Goal: Information Seeking & Learning: Learn about a topic

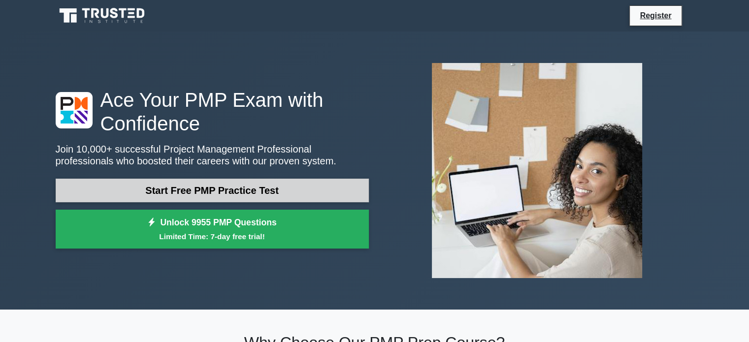
click at [220, 199] on link "Start Free PMP Practice Test" at bounding box center [212, 191] width 313 height 24
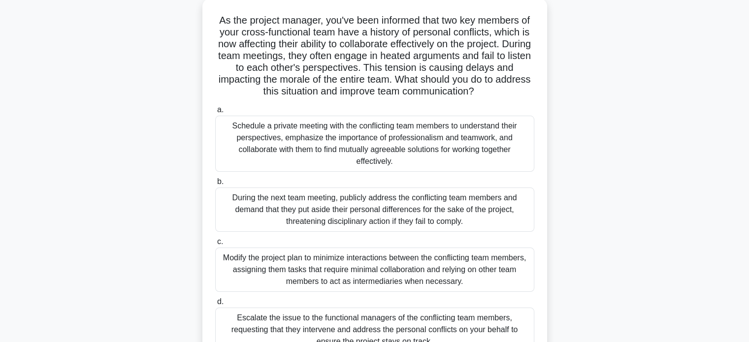
scroll to position [79, 0]
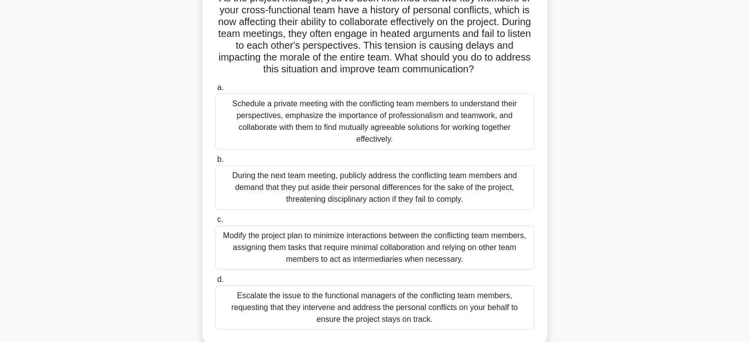
click at [415, 103] on div "Schedule a private meeting with the conflicting team members to understand thei…" at bounding box center [374, 122] width 319 height 56
click at [215, 91] on input "a. Schedule a private meeting with the conflicting team members to understand t…" at bounding box center [215, 88] width 0 height 6
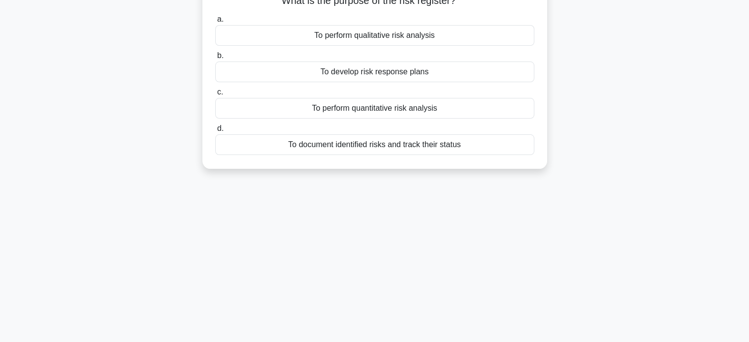
scroll to position [0, 0]
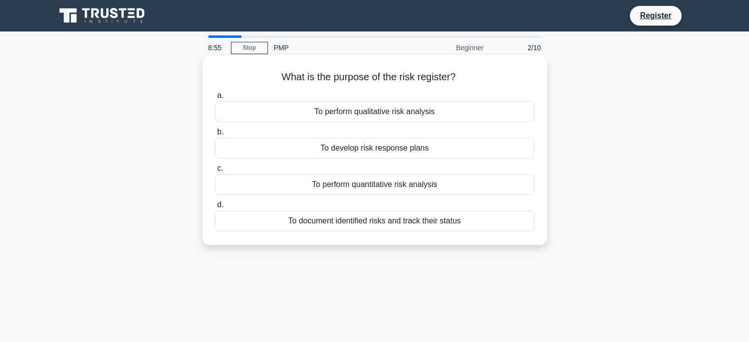
click at [386, 219] on div "To document identified risks and track their status" at bounding box center [374, 221] width 319 height 21
click at [215, 208] on input "d. To document identified risks and track their status" at bounding box center [215, 205] width 0 height 6
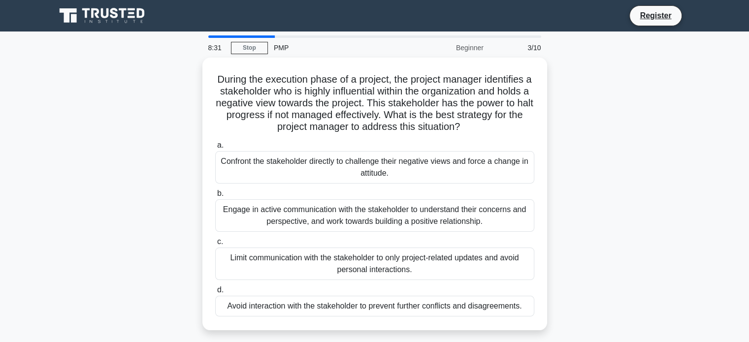
click at [386, 219] on div "Engage in active communication with the stakeholder to understand their concern…" at bounding box center [374, 215] width 319 height 32
click at [215, 197] on input "b. Engage in active communication with the stakeholder to understand their conc…" at bounding box center [215, 194] width 0 height 6
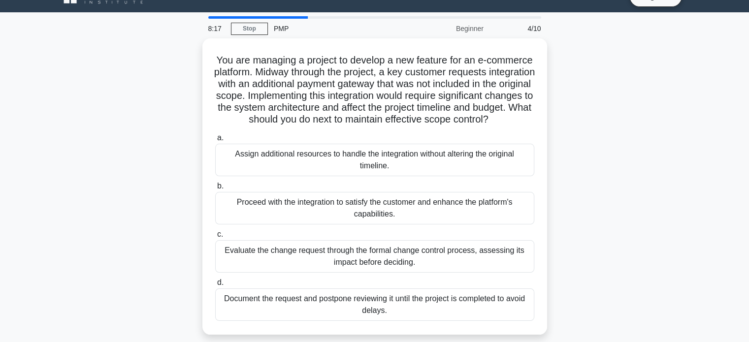
scroll to position [20, 0]
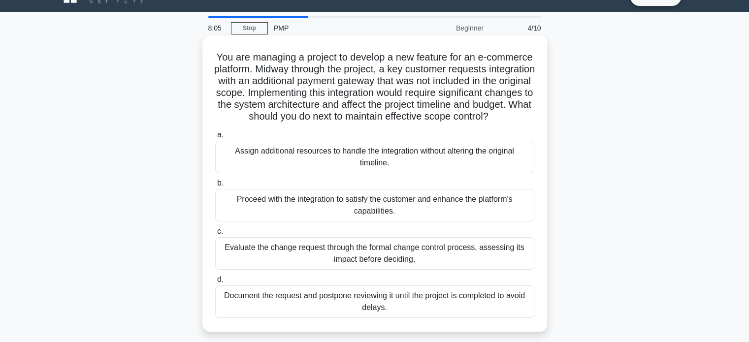
click at [380, 261] on div "Evaluate the change request through the formal change control process, assessin…" at bounding box center [374, 253] width 319 height 32
click at [215, 235] on input "c. Evaluate the change request through the formal change control process, asses…" at bounding box center [215, 231] width 0 height 6
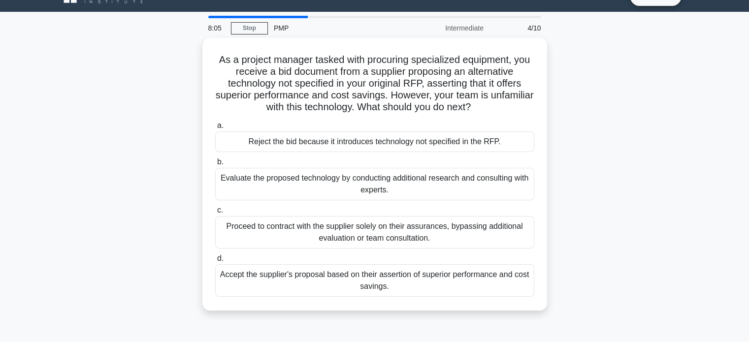
scroll to position [0, 0]
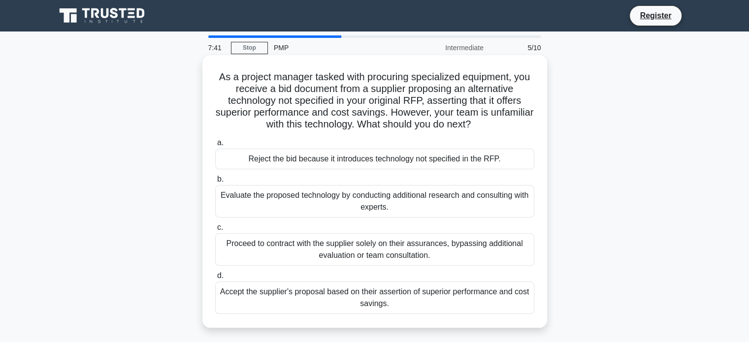
click at [403, 205] on div "Evaluate the proposed technology by conducting additional research and consulti…" at bounding box center [374, 201] width 319 height 32
click at [215, 183] on input "b. Evaluate the proposed technology by conducting additional research and consu…" at bounding box center [215, 179] width 0 height 6
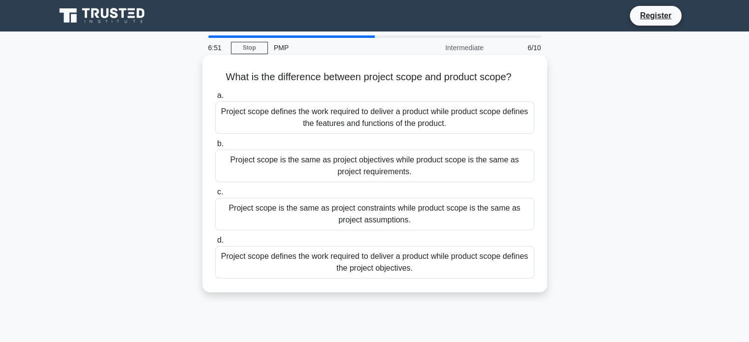
click at [473, 255] on div "Project scope defines the work required to deliver a product while product scop…" at bounding box center [374, 262] width 319 height 32
click at [215, 244] on input "d. Project scope defines the work required to deliver a product while product s…" at bounding box center [215, 240] width 0 height 6
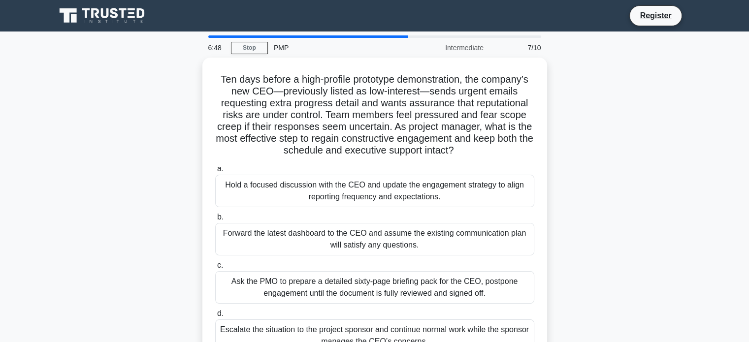
scroll to position [20, 0]
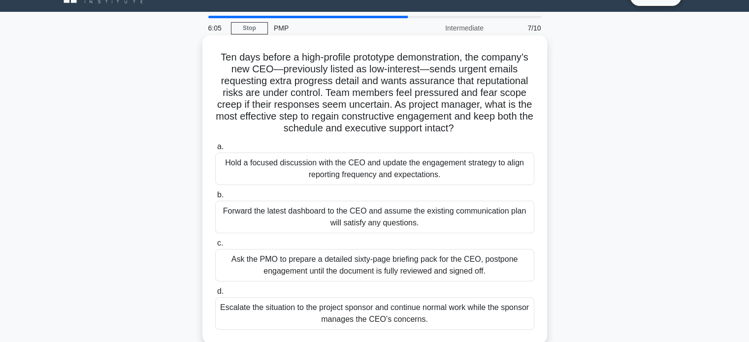
click at [490, 179] on div "Hold a focused discussion with the CEO and update the engagement strategy to al…" at bounding box center [374, 169] width 319 height 32
click at [215, 150] on input "a. Hold a focused discussion with the CEO and update the engagement strategy to…" at bounding box center [215, 147] width 0 height 6
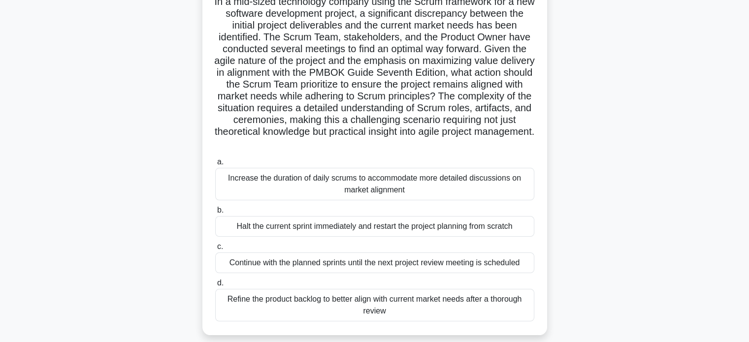
scroll to position [79, 0]
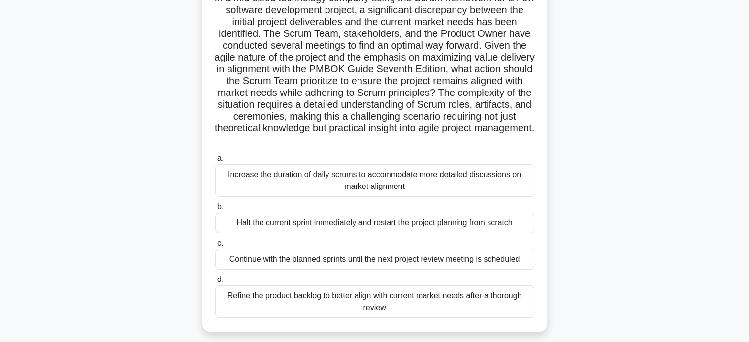
click at [445, 297] on div "Refine the product backlog to better align with current market needs after a th…" at bounding box center [374, 302] width 319 height 32
click at [215, 283] on input "d. Refine the product backlog to better align with current market needs after a…" at bounding box center [215, 280] width 0 height 6
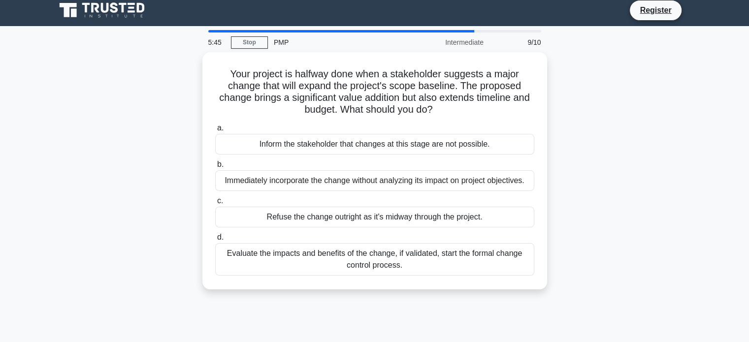
scroll to position [0, 0]
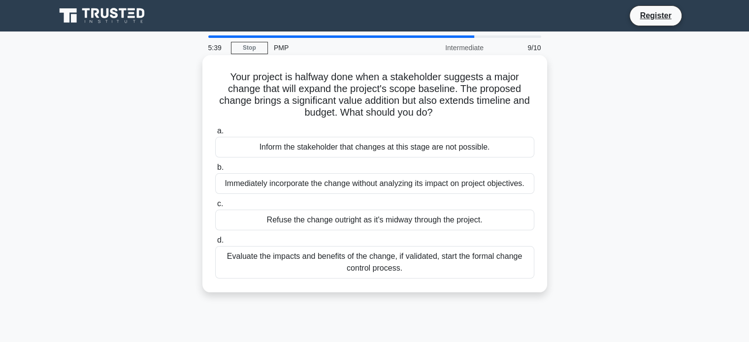
click at [440, 270] on div "Evaluate the impacts and benefits of the change, if validated, start the formal…" at bounding box center [374, 262] width 319 height 32
click at [215, 244] on input "d. Evaluate the impacts and benefits of the change, if validated, start the for…" at bounding box center [215, 240] width 0 height 6
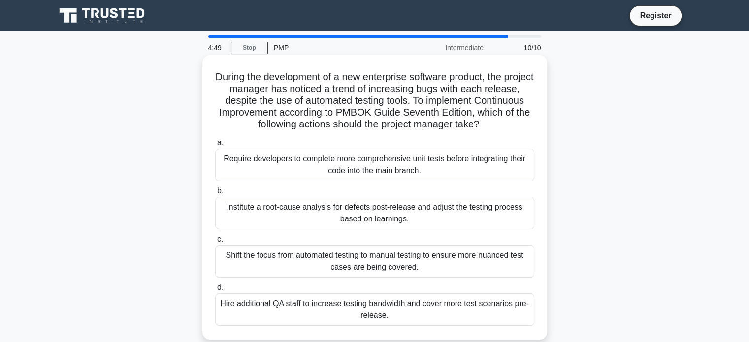
click at [439, 218] on div "Institute a root-cause analysis for defects post-release and adjust the testing…" at bounding box center [374, 213] width 319 height 32
click at [215, 194] on input "b. Institute a root-cause analysis for defects post-release and adjust the test…" at bounding box center [215, 191] width 0 height 6
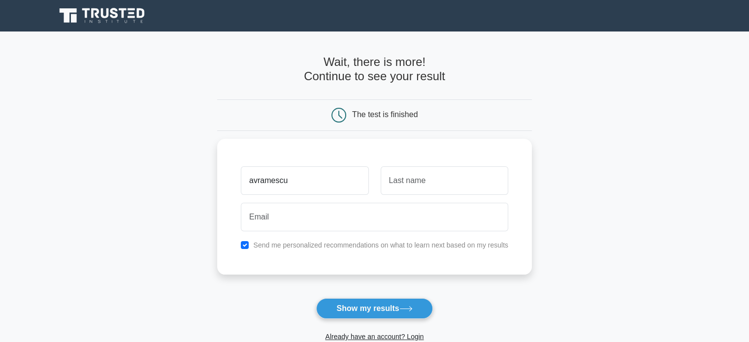
type input "avramescu"
type input "[PERSON_NAME]"
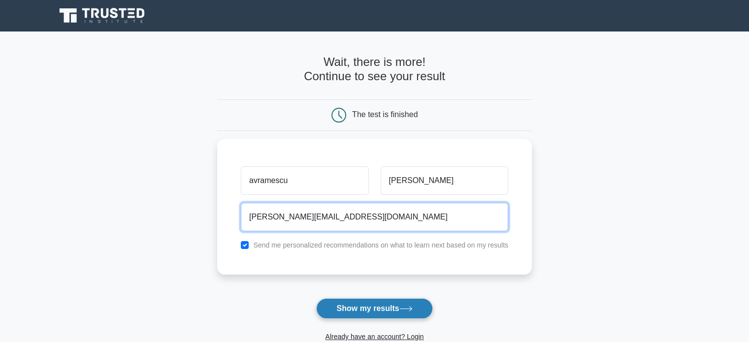
type input "irina.avramescu@atos.net"
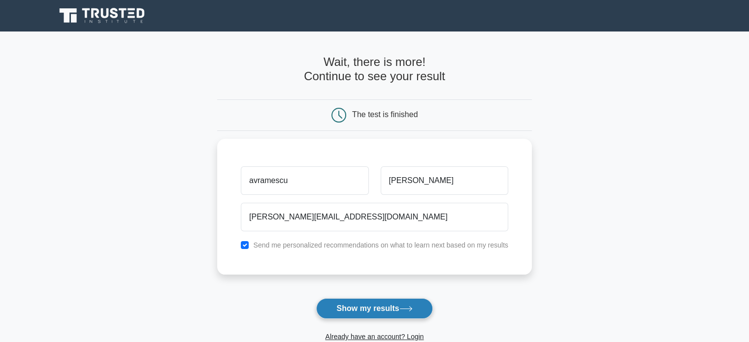
click at [368, 303] on button "Show my results" at bounding box center [374, 308] width 116 height 21
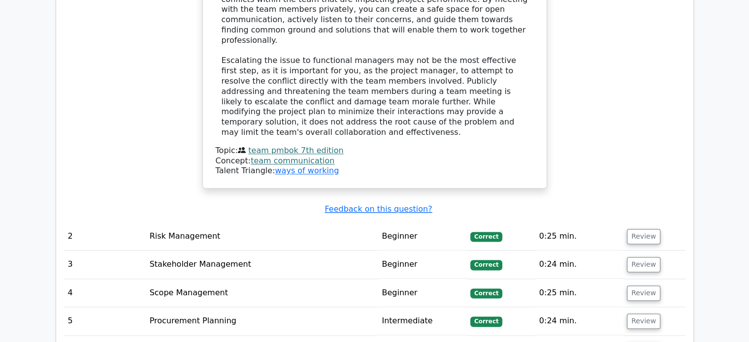
scroll to position [1438, 0]
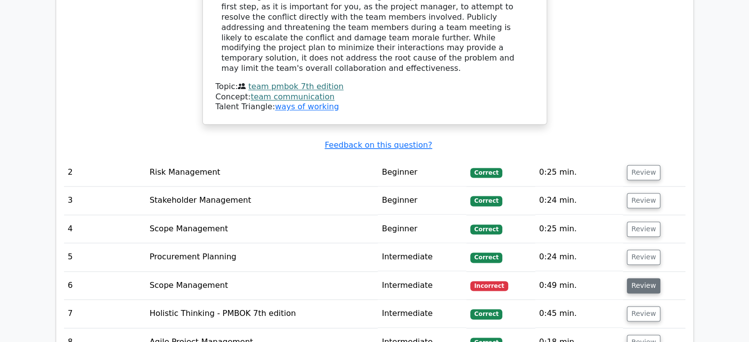
click at [630, 278] on button "Review" at bounding box center [643, 285] width 33 height 15
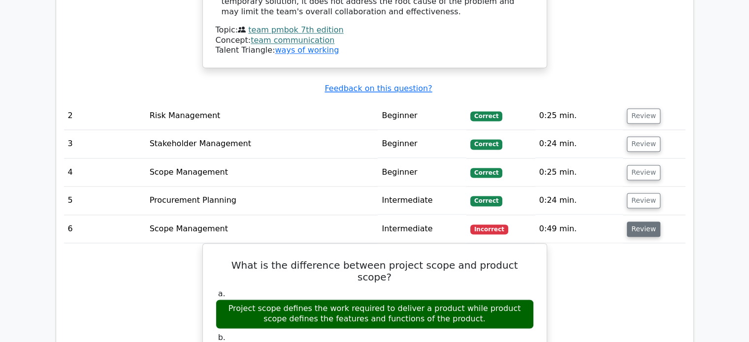
scroll to position [1575, 0]
